Goal: Information Seeking & Learning: Learn about a topic

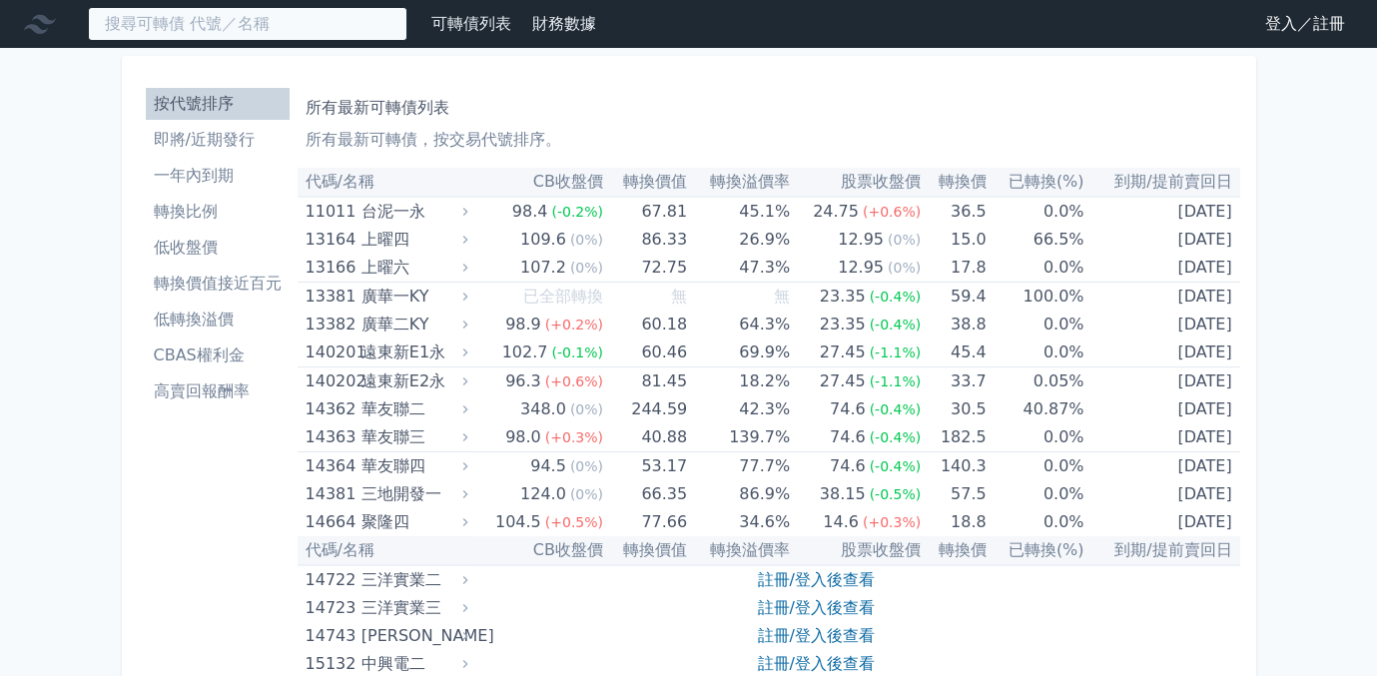
click at [210, 26] on input at bounding box center [247, 24] width 319 height 34
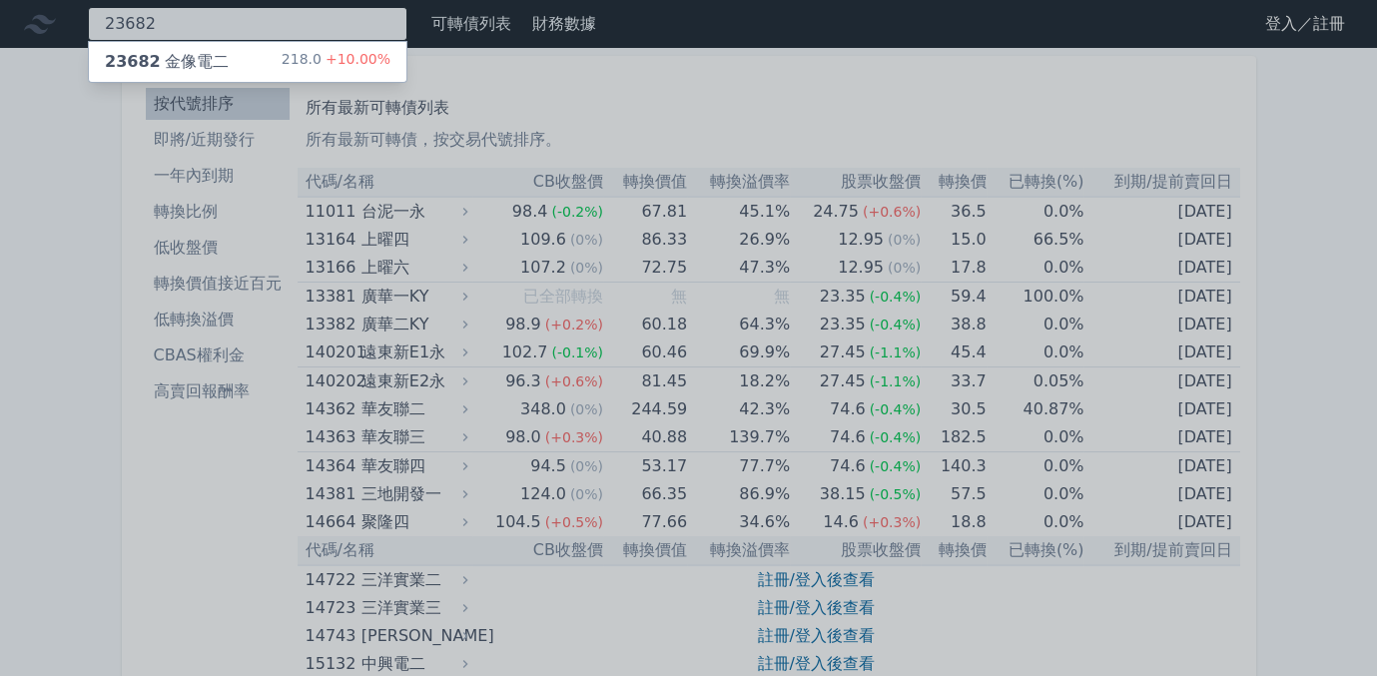
type input "23682"
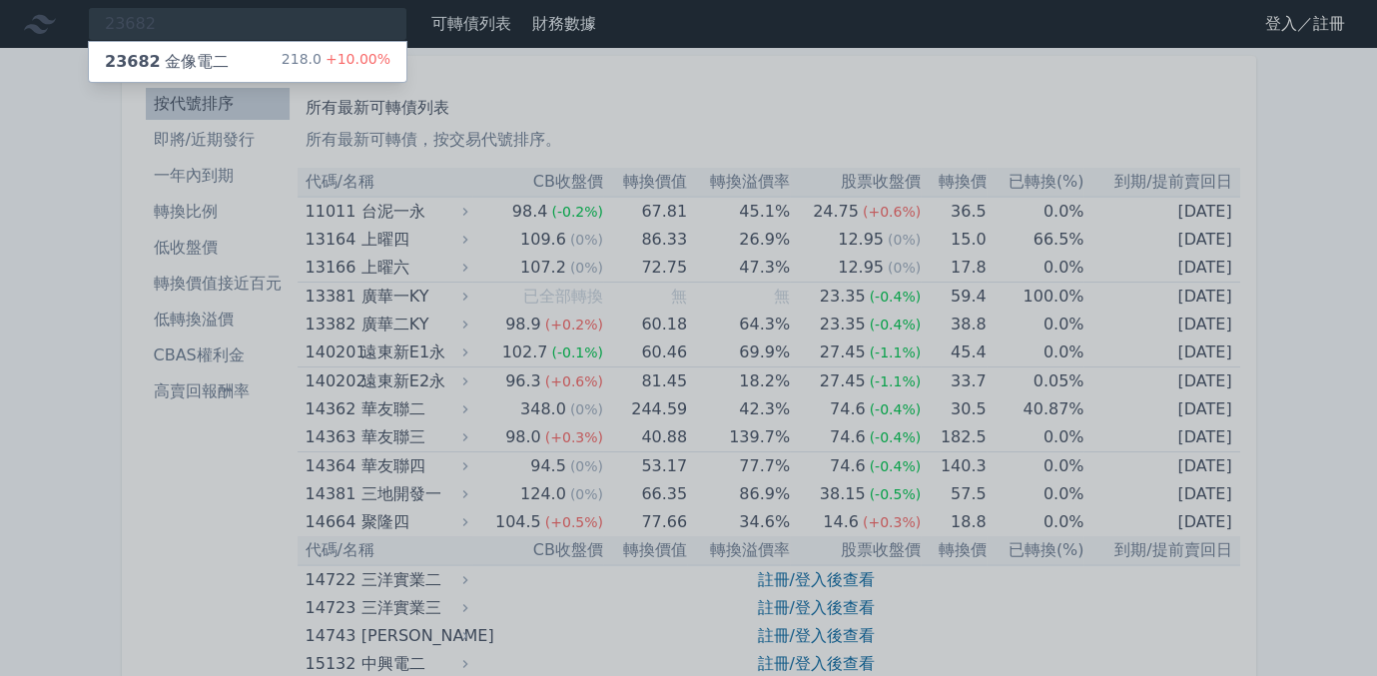
drag, startPoint x: 171, startPoint y: 43, endPoint x: 176, endPoint y: 53, distance: 11.2
click at [173, 44] on div "23682 金像電二 218.0 +10.00%" at bounding box center [247, 62] width 317 height 40
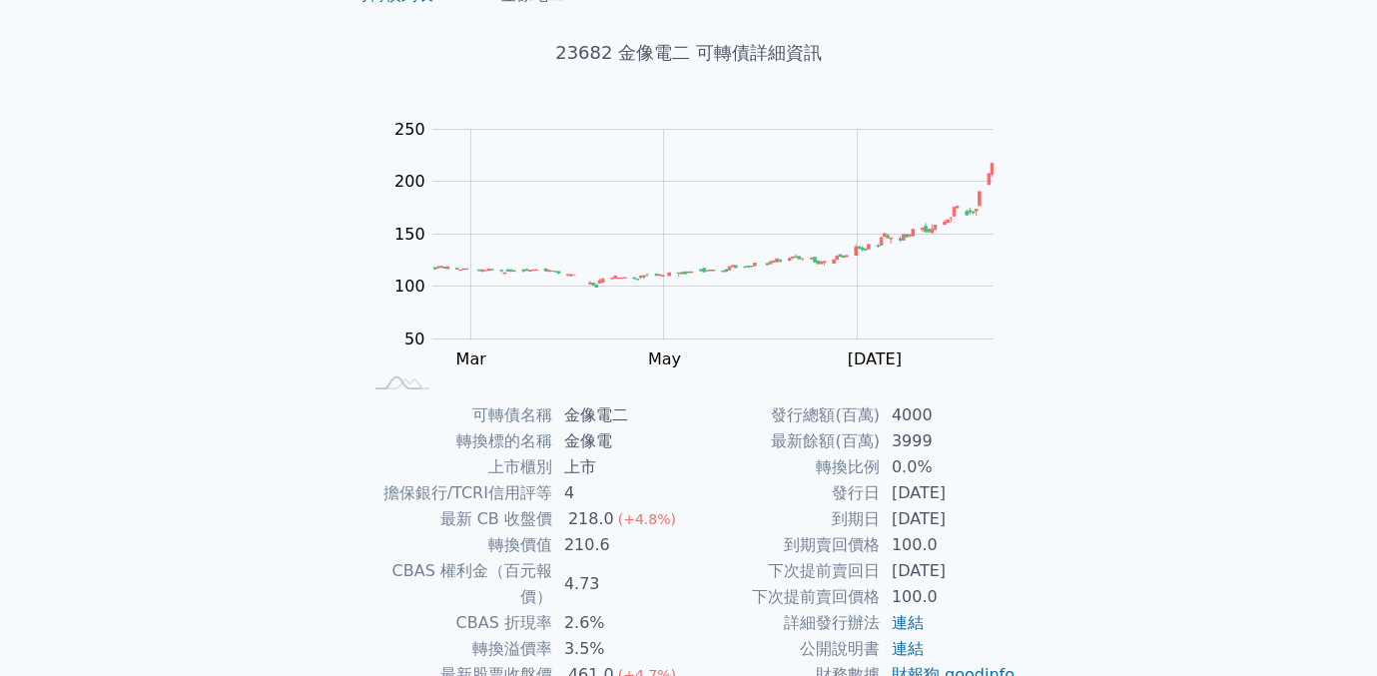
scroll to position [48, 0]
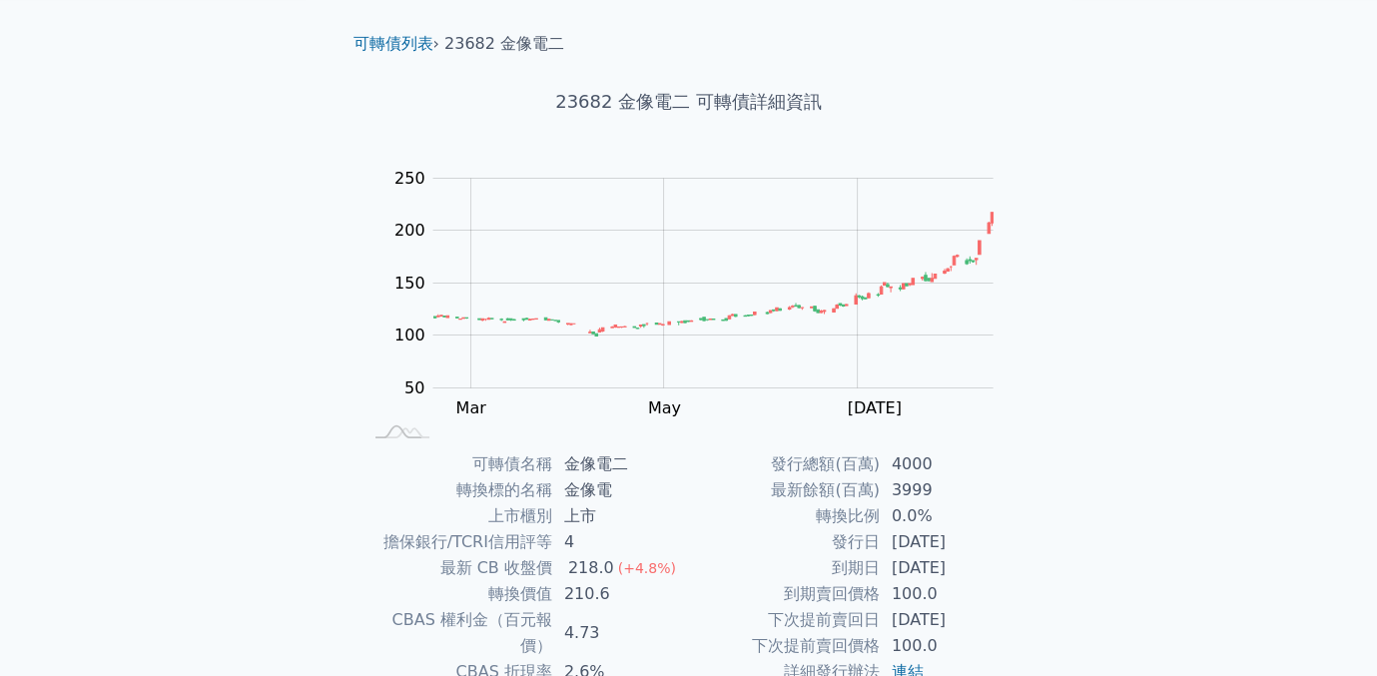
click at [759, 105] on h1 "23682 金像電二 可轉債詳細資訊" at bounding box center [688, 102] width 703 height 28
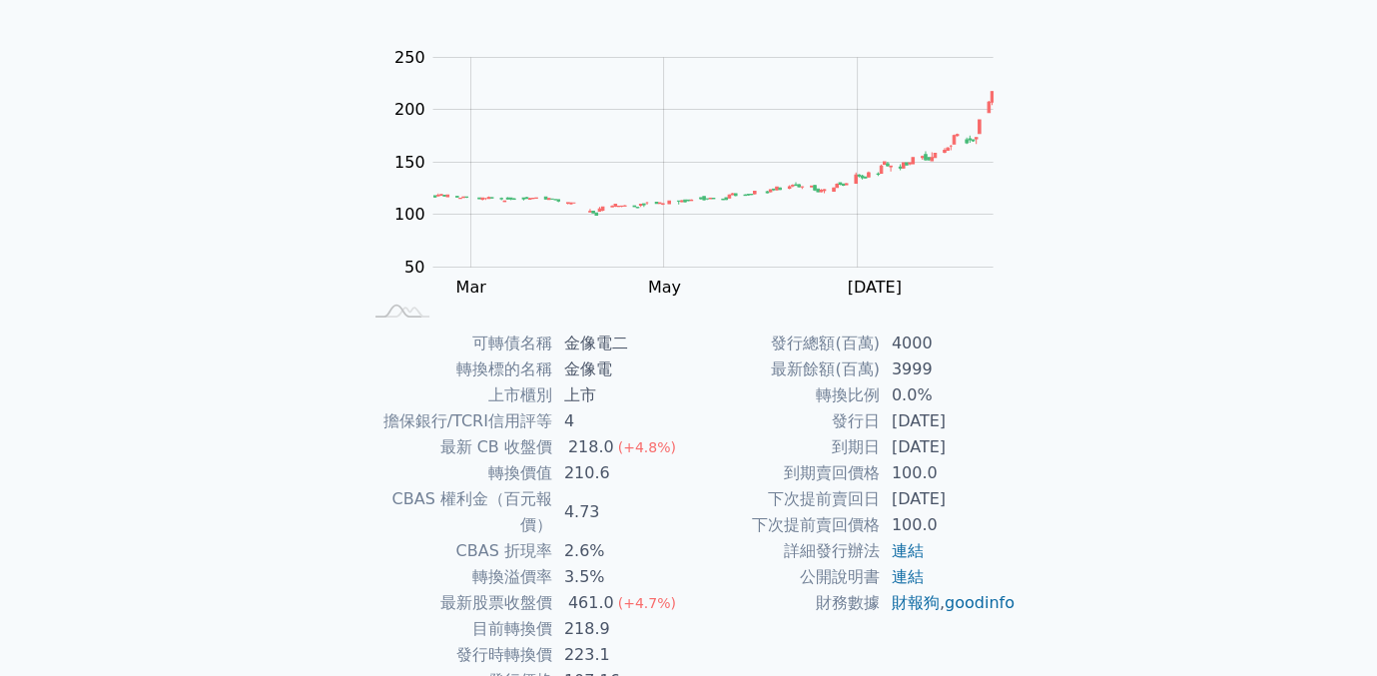
scroll to position [248, 0]
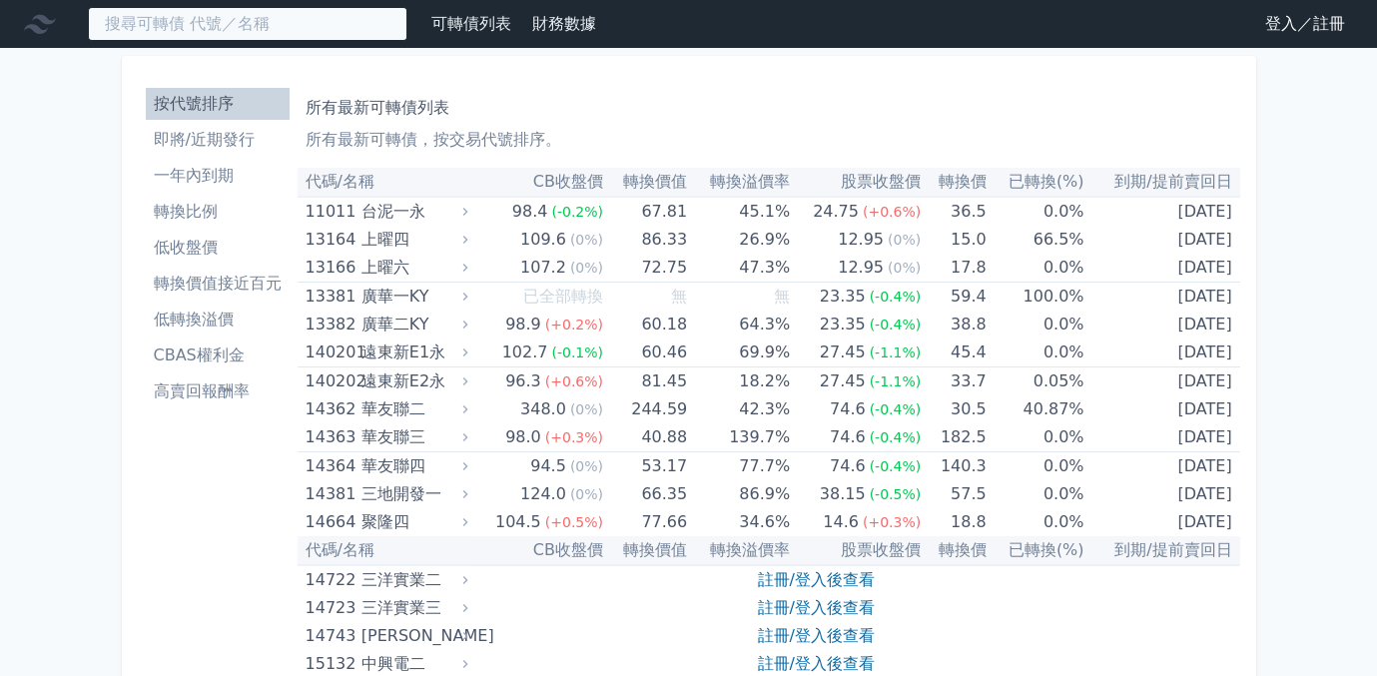
click at [201, 28] on input at bounding box center [247, 24] width 319 height 34
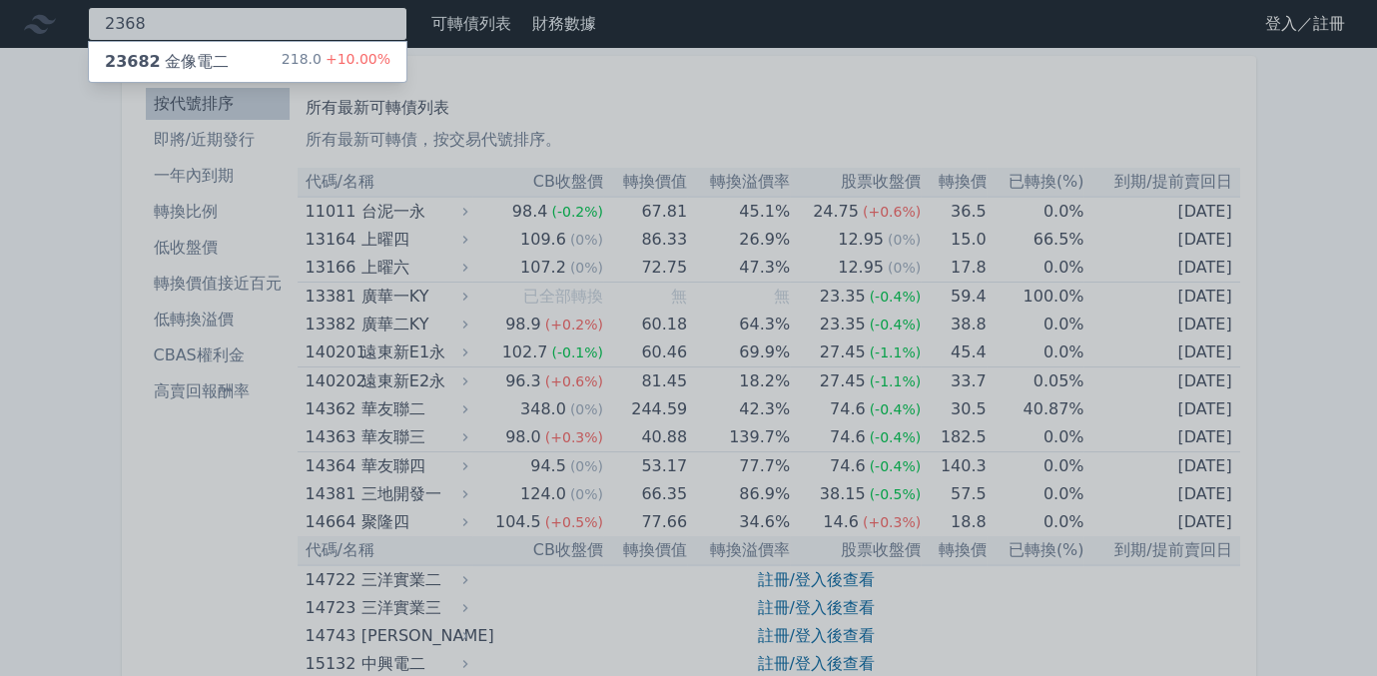
type input "2368"
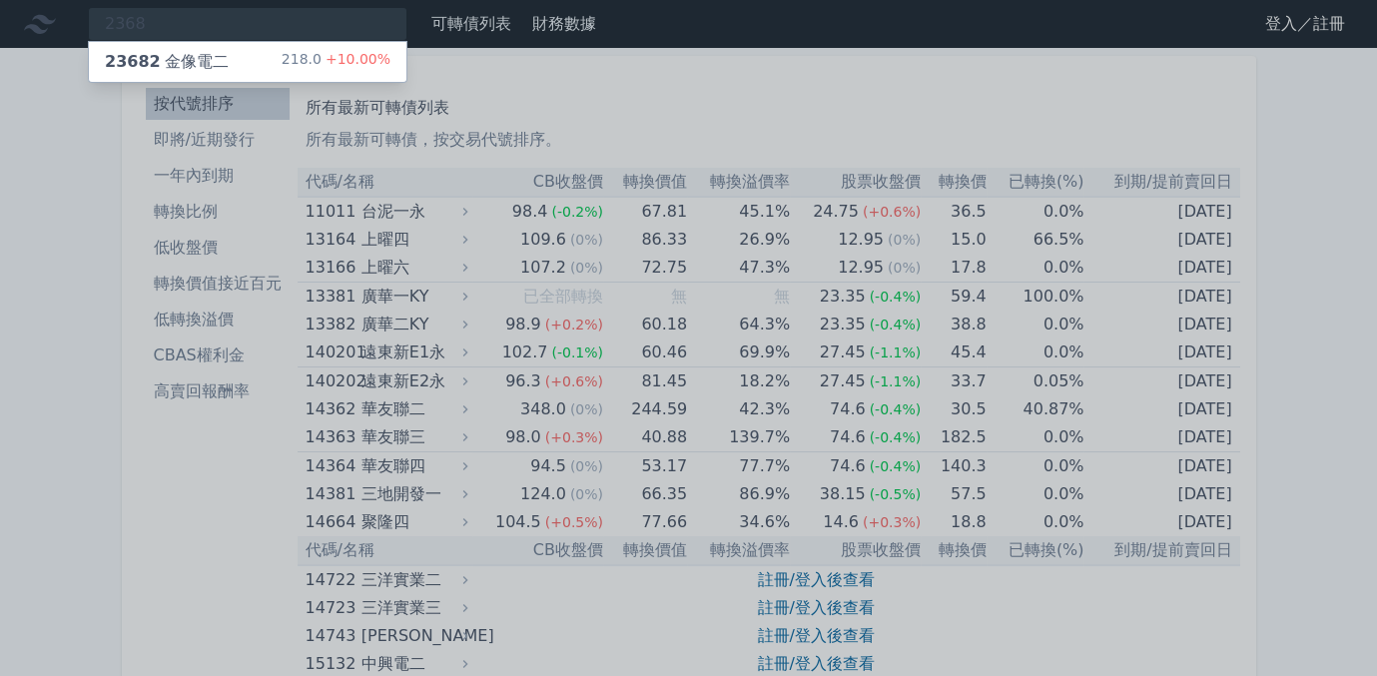
click at [210, 51] on div "23682 金像電二" at bounding box center [167, 62] width 124 height 24
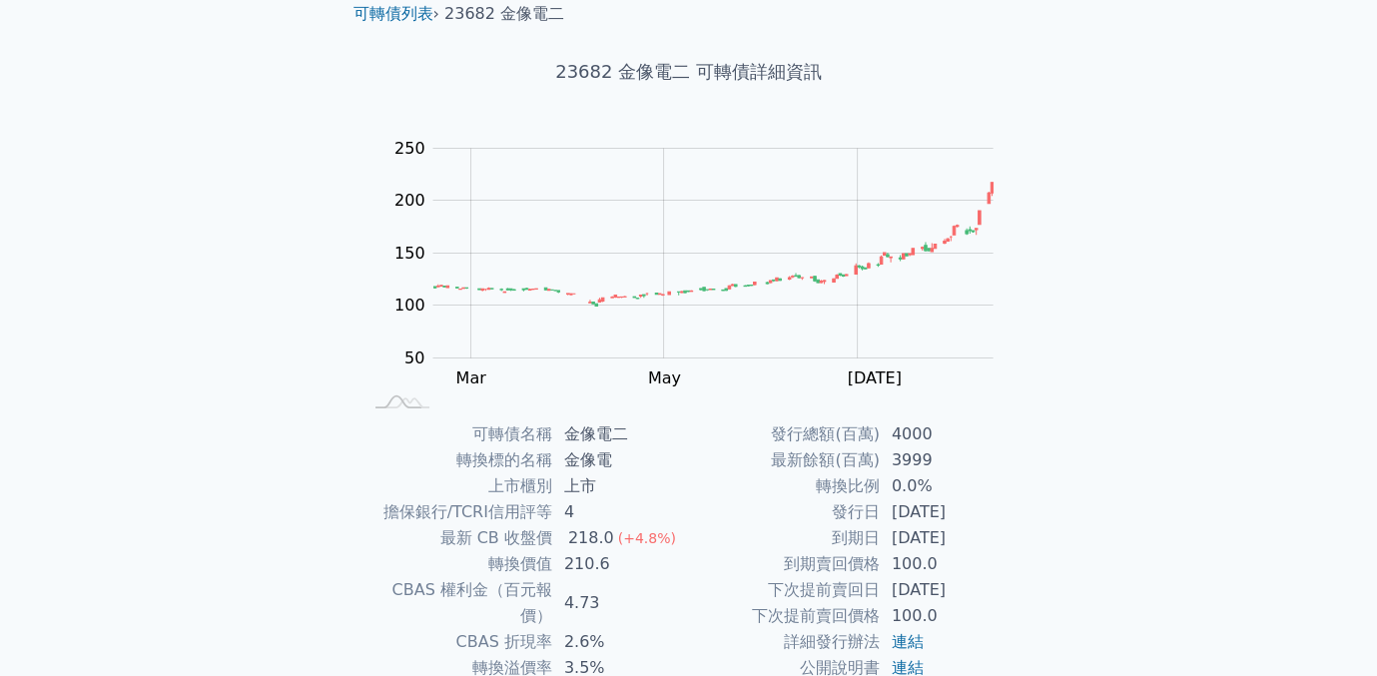
scroll to position [248, 0]
